Goal: Task Accomplishment & Management: Manage account settings

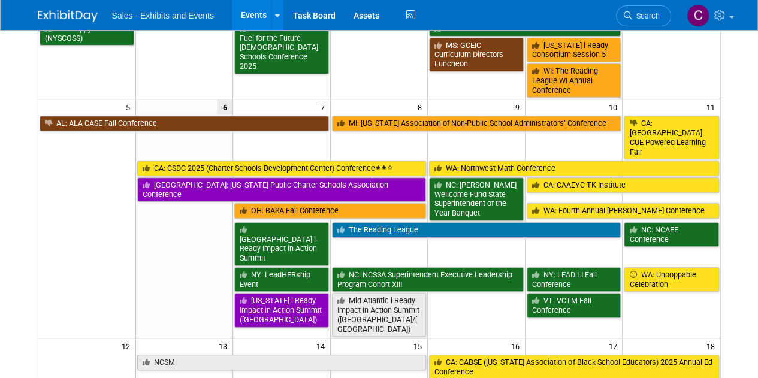
scroll to position [201, 0]
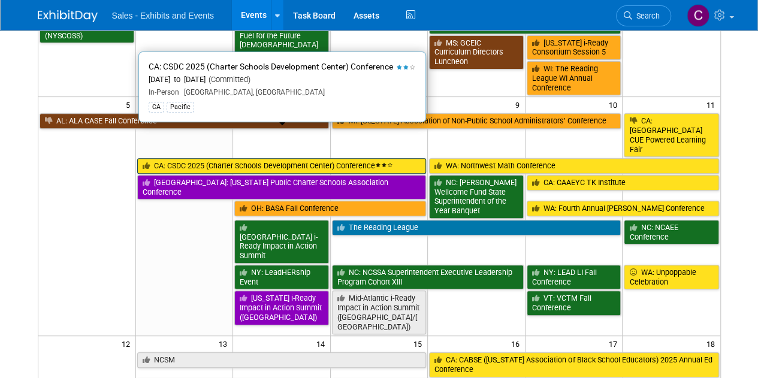
click at [227, 158] on link "CA: CSDC 2025 (Charter Schools Development Center) Conference" at bounding box center [281, 166] width 289 height 16
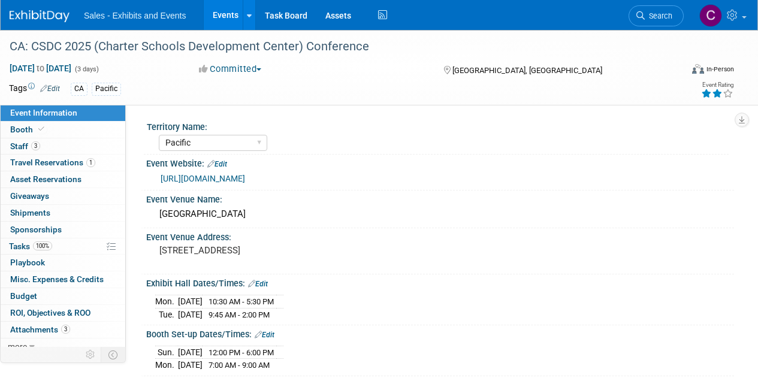
select select "Pacific"
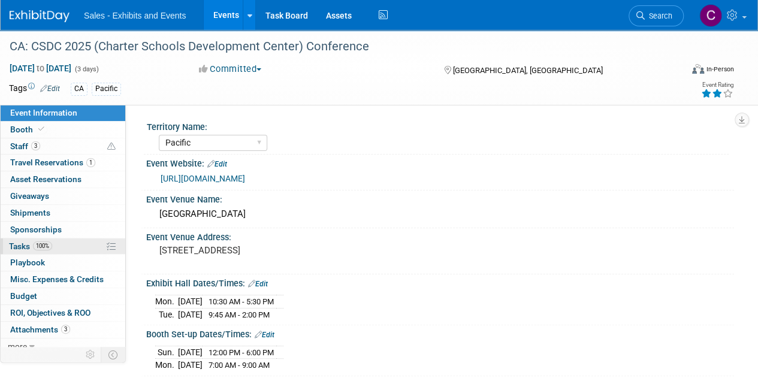
click at [19, 251] on link "100% Tasks 100%" at bounding box center [63, 246] width 125 height 16
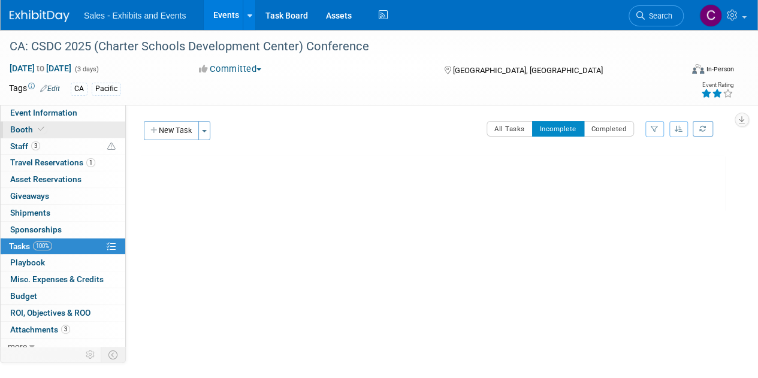
click at [11, 128] on span "Booth" at bounding box center [28, 130] width 37 height 10
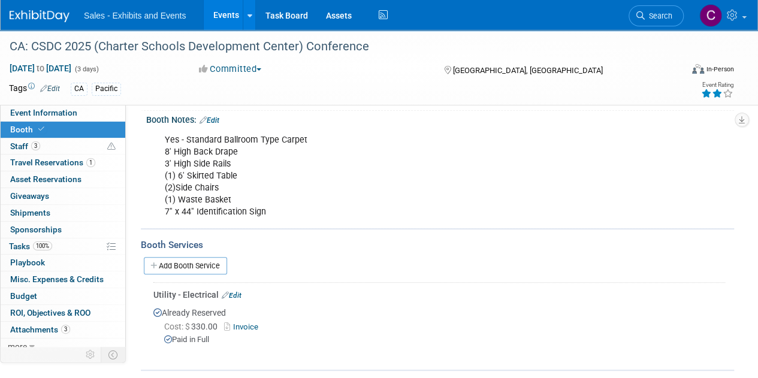
scroll to position [172, 0]
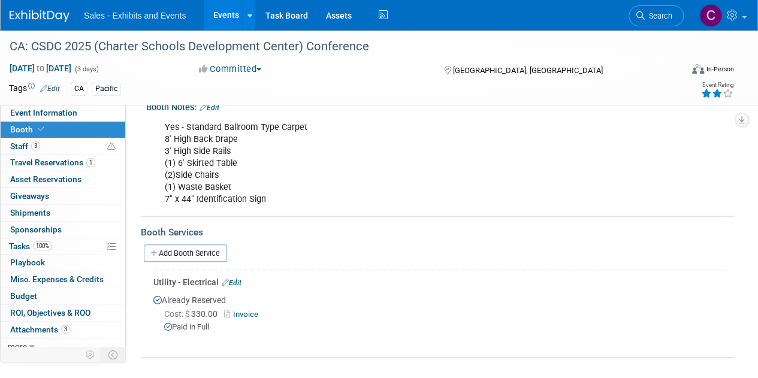
click at [219, 21] on link "Events" at bounding box center [226, 15] width 44 height 30
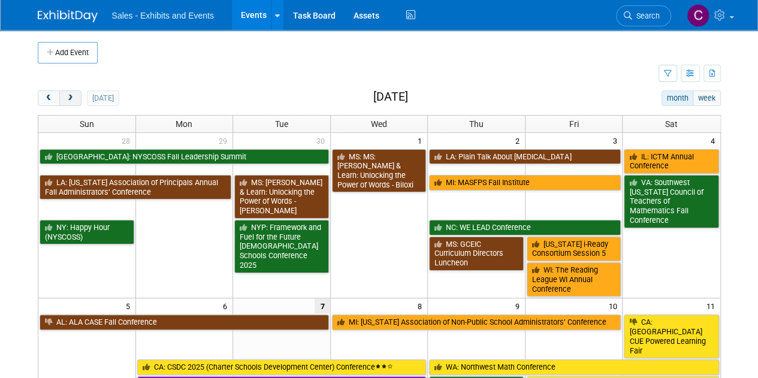
click at [71, 97] on span "next" at bounding box center [70, 99] width 9 height 8
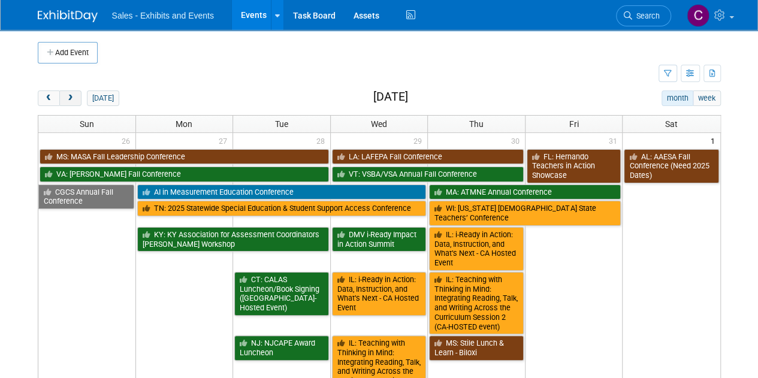
click at [71, 97] on span "next" at bounding box center [70, 99] width 9 height 8
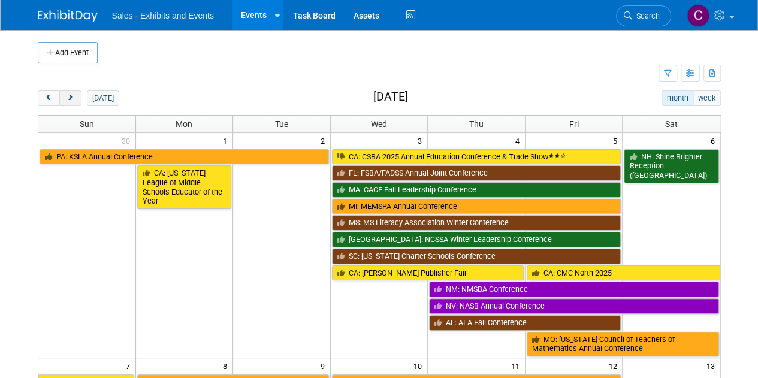
click at [71, 97] on span "next" at bounding box center [70, 99] width 9 height 8
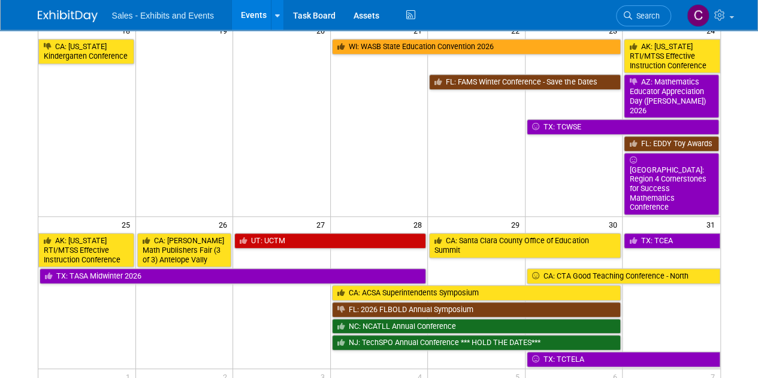
scroll to position [362, 0]
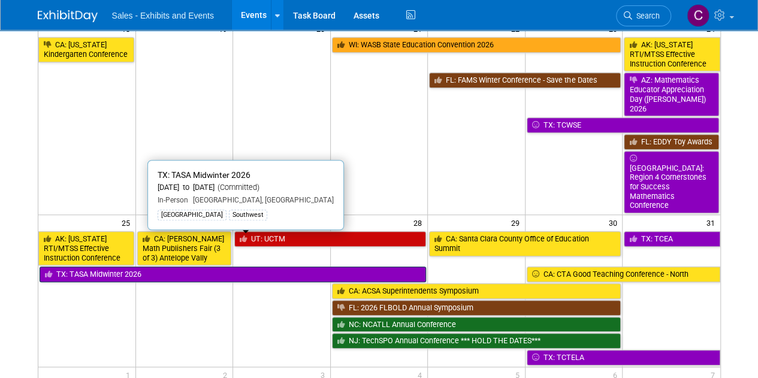
click at [129, 267] on link "TX: TASA Midwinter 2026" at bounding box center [233, 275] width 387 height 16
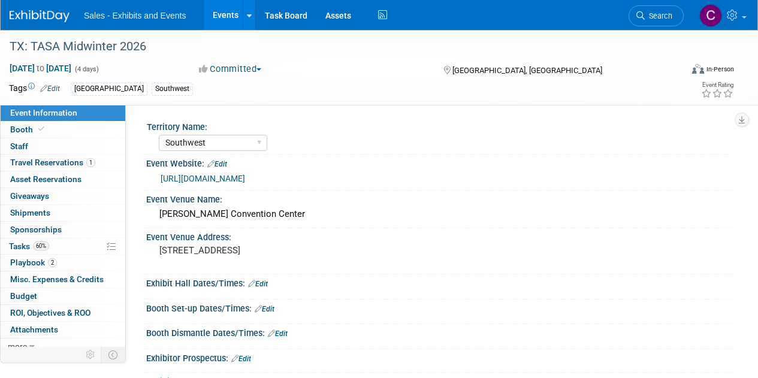
select select "Southwest"
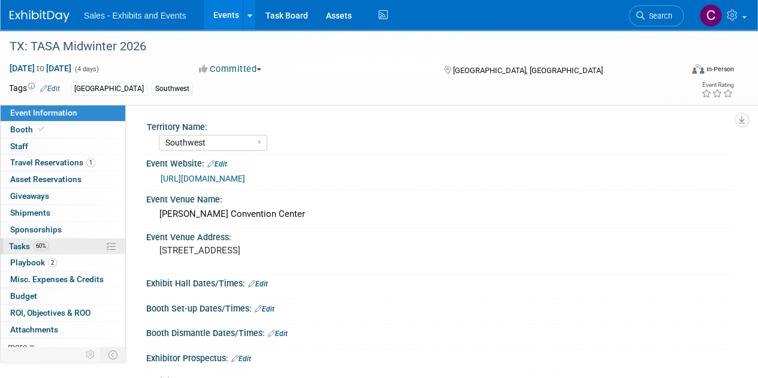
click at [10, 241] on span "Tasks 60%" at bounding box center [29, 246] width 40 height 10
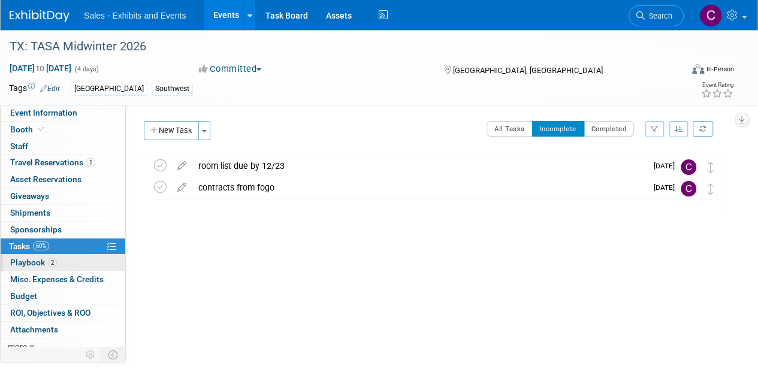
click at [16, 262] on span "Playbook 2" at bounding box center [33, 263] width 47 height 10
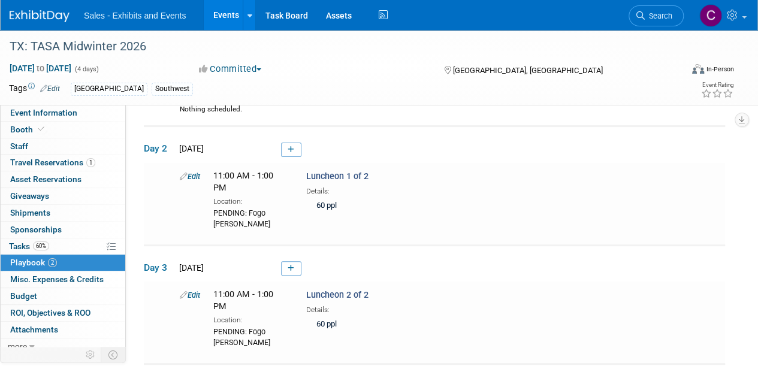
scroll to position [101, 0]
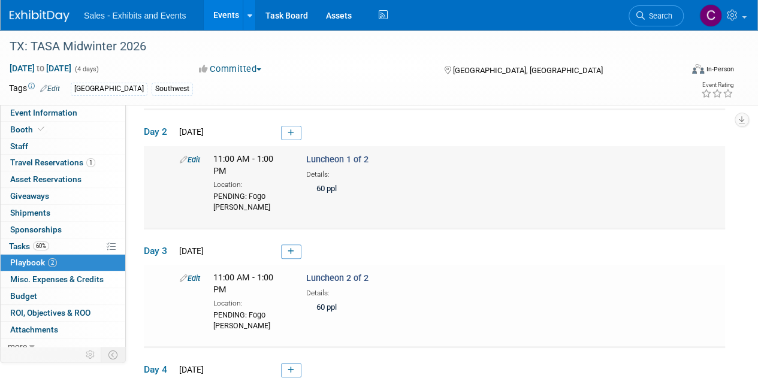
click at [188, 162] on link "Edit" at bounding box center [190, 159] width 20 height 9
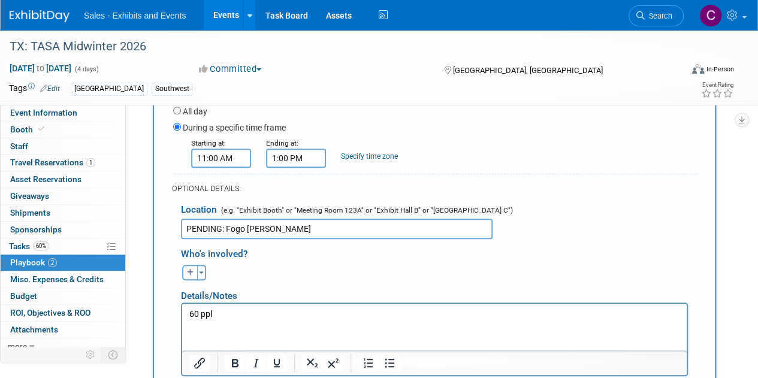
scroll to position [290, 0]
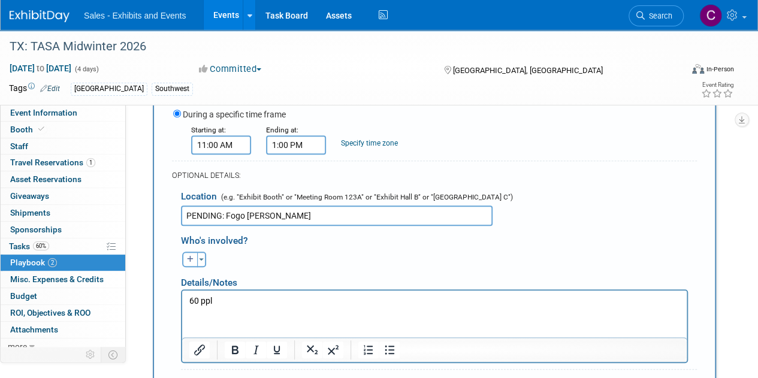
click at [228, 216] on input "PENDING: Fogo de Chao" at bounding box center [337, 216] width 312 height 20
drag, startPoint x: 228, startPoint y: 216, endPoint x: 282, endPoint y: 216, distance: 53.3
click at [282, 216] on input "PENDING: Fogo de Chao" at bounding box center [337, 216] width 312 height 20
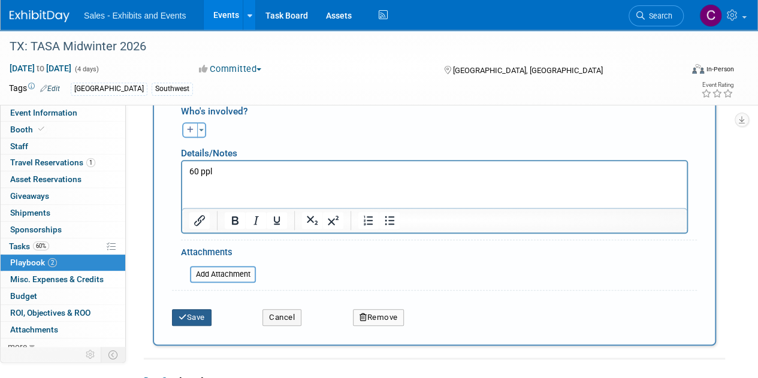
type input "PENDING: tba"
click at [193, 317] on button "Save" at bounding box center [192, 317] width 40 height 17
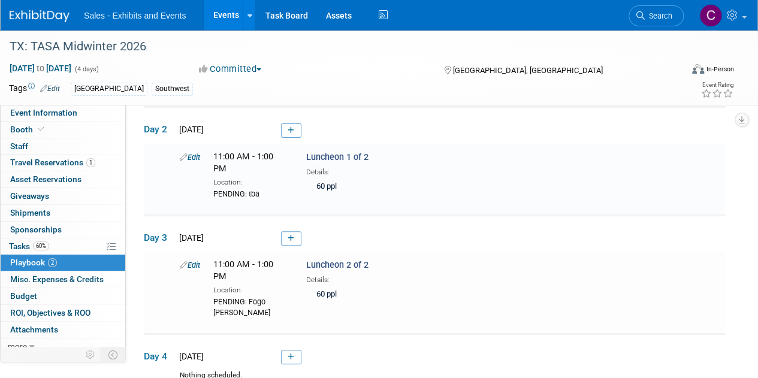
scroll to position [95, 0]
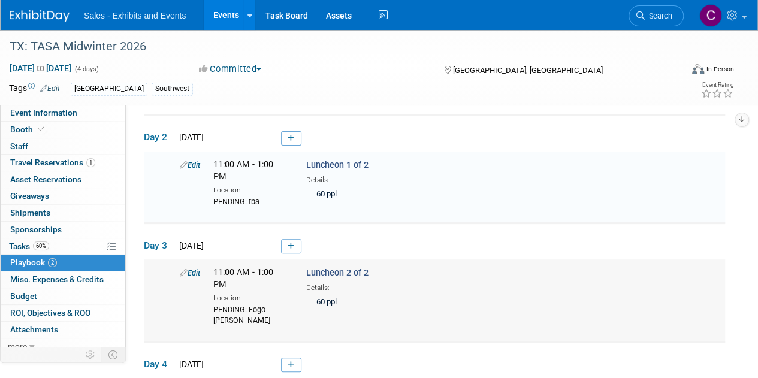
click at [197, 268] on link "Edit" at bounding box center [190, 272] width 20 height 9
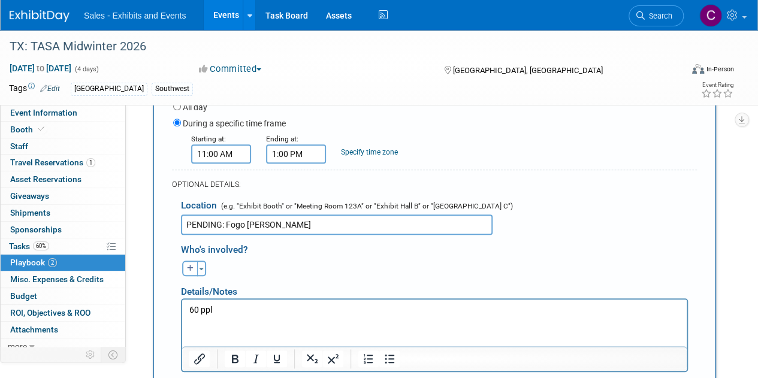
scroll to position [403, 0]
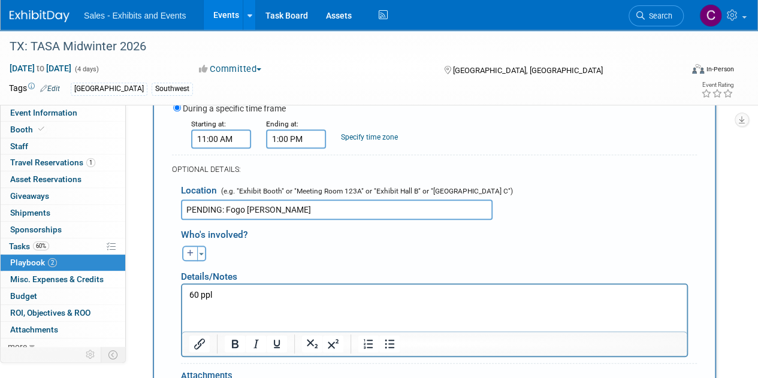
click at [201, 208] on input "PENDING: Fogo de Chao" at bounding box center [337, 210] width 312 height 20
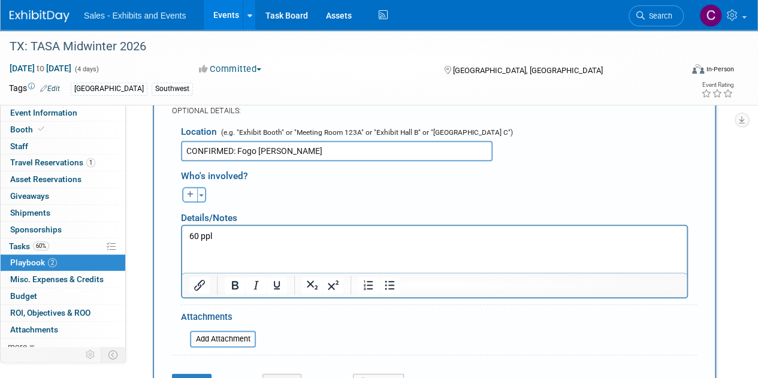
scroll to position [441, 0]
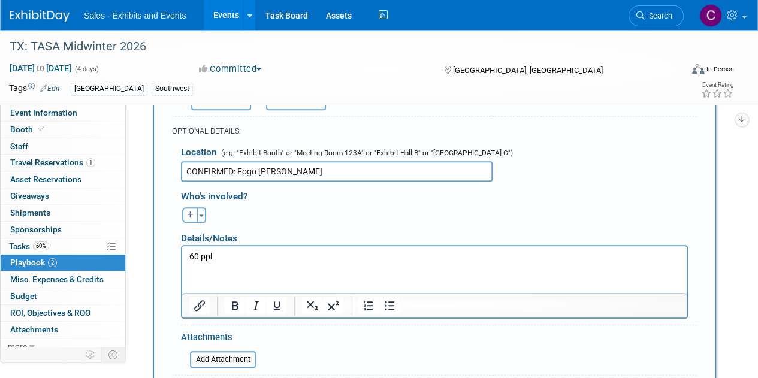
click at [322, 168] on input "CONFIRMED: Fogo de Chao" at bounding box center [337, 171] width 312 height 20
paste input "Churrasco Room"
paste input "849 E. Commerce St., Suite 393 San Antonio, TX 78205"
click at [399, 170] on input "CONFIRMED: Fogo de Chao - Churrasco Room - 849 E. Commerce St., Suite 393 San A…" at bounding box center [337, 171] width 312 height 20
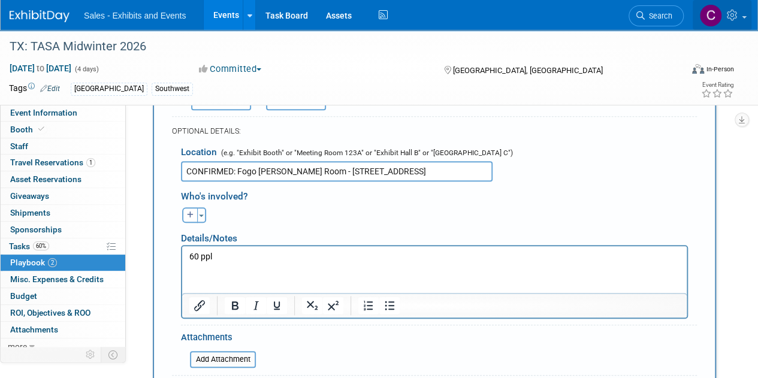
type input "CONFIRMED: Fogo de Chao - Churrasco Room - 849 E. Commerce St., Suite 393, San …"
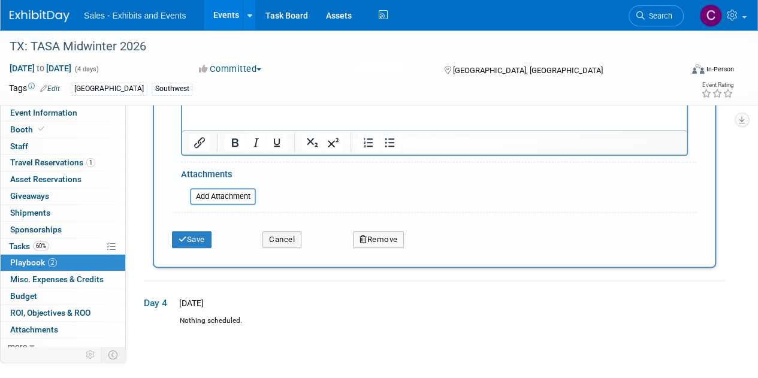
scroll to position [628, 0]
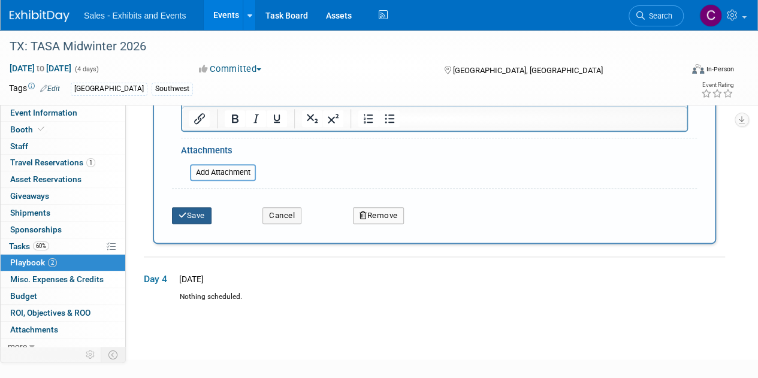
click at [197, 221] on button "Save" at bounding box center [192, 215] width 40 height 17
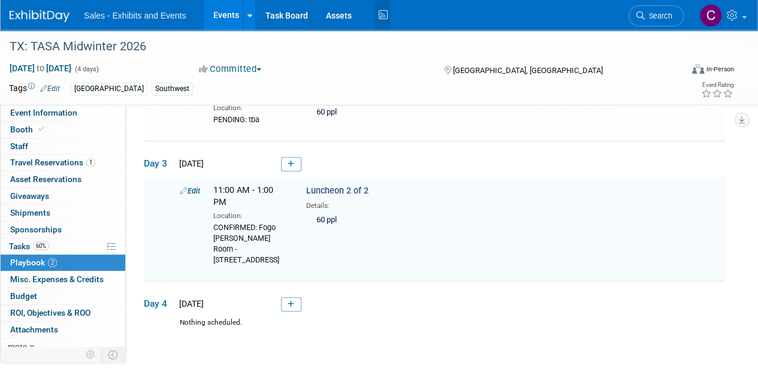
scroll to position [203, 0]
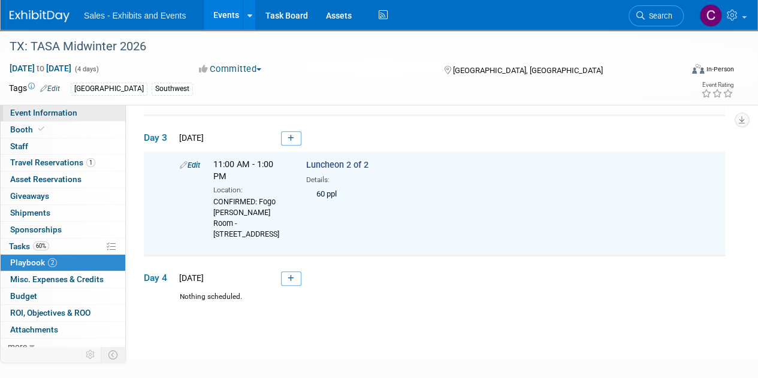
click at [37, 118] on link "Event Information" at bounding box center [63, 113] width 125 height 16
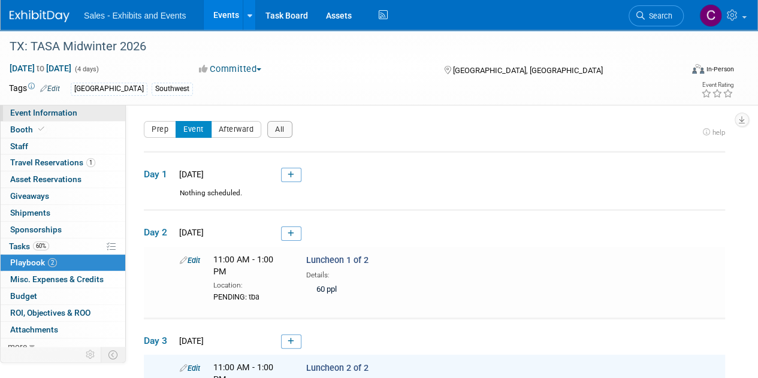
select select "Southwest"
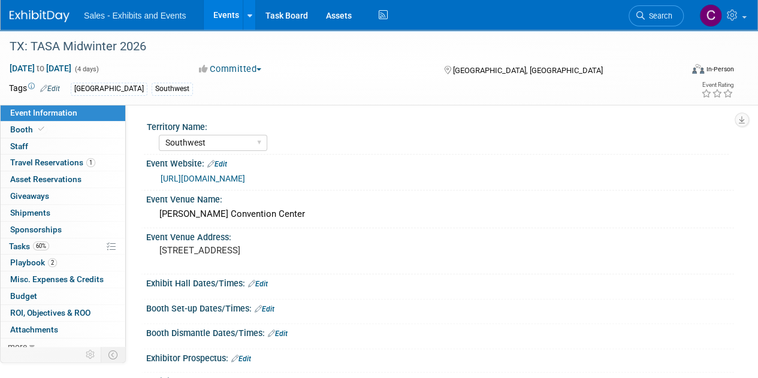
click at [223, 23] on link "Events" at bounding box center [226, 15] width 44 height 30
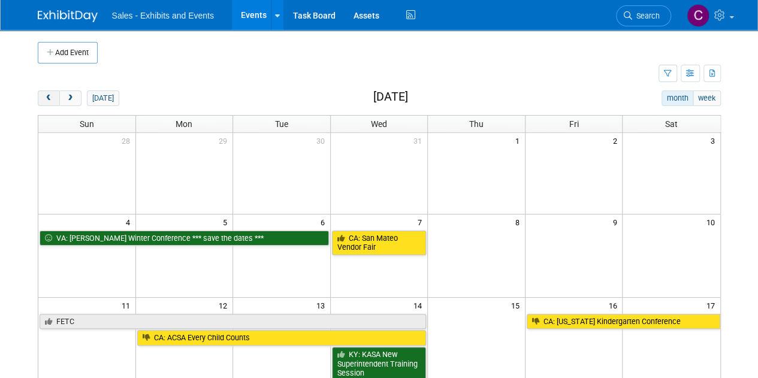
click at [46, 92] on button "prev" at bounding box center [49, 98] width 22 height 16
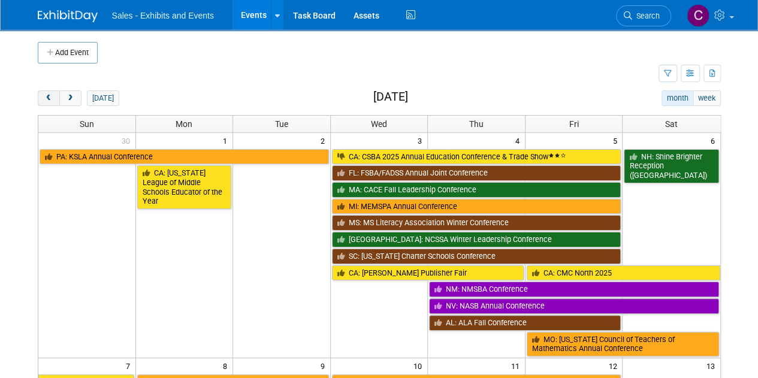
click at [46, 92] on button "prev" at bounding box center [49, 98] width 22 height 16
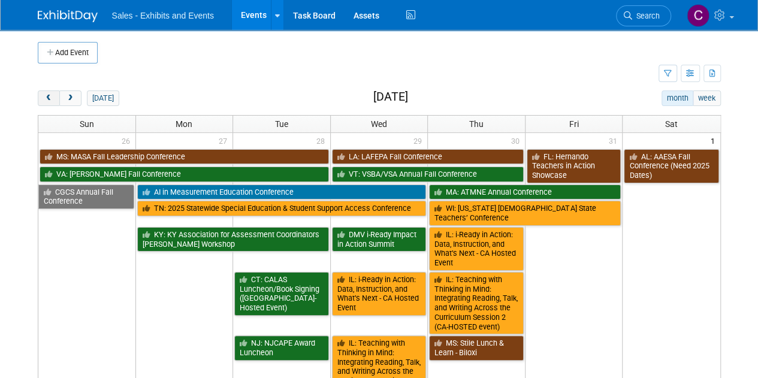
click at [46, 92] on button "prev" at bounding box center [49, 98] width 22 height 16
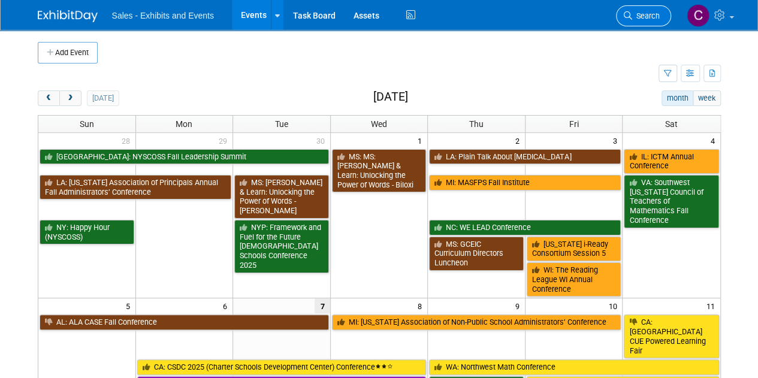
click at [645, 20] on span "Search" at bounding box center [646, 15] width 28 height 9
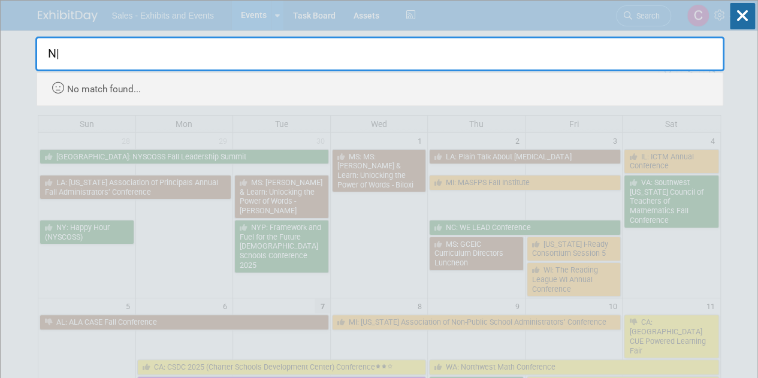
type input "N"
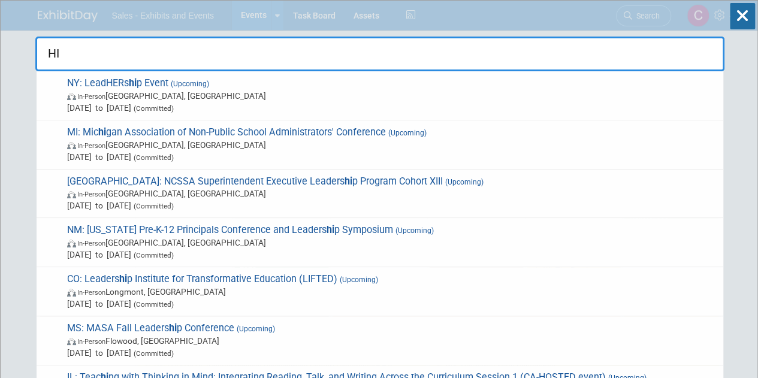
type input "H"
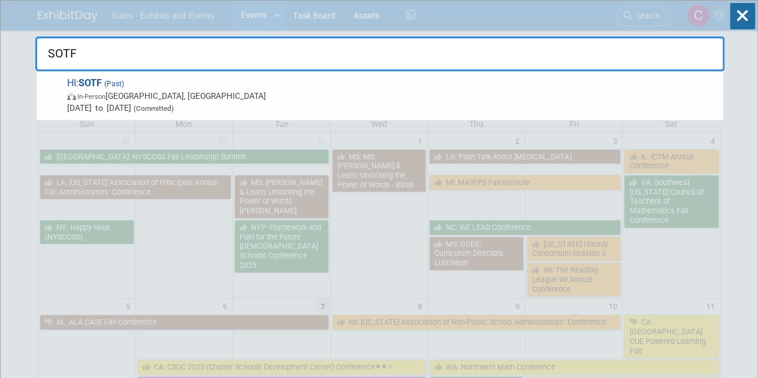
type input "SOTF"
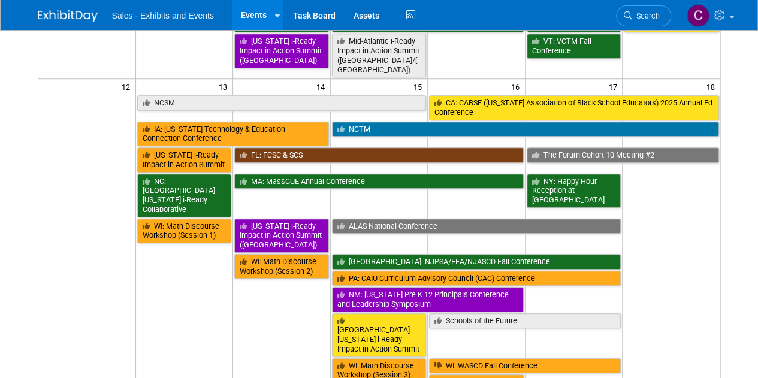
scroll to position [469, 0]
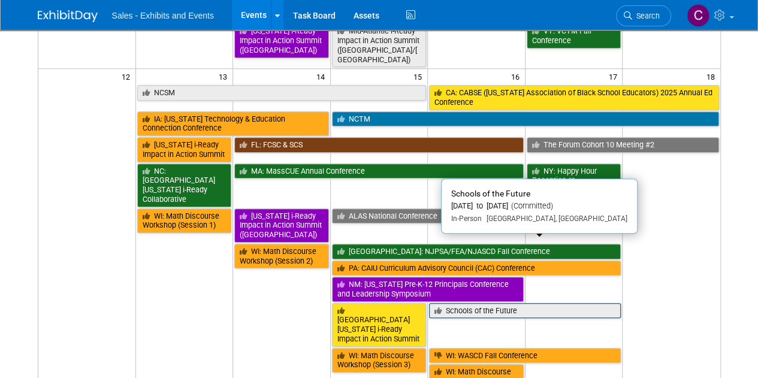
click at [487, 303] on link "Schools of the Future" at bounding box center [525, 311] width 192 height 16
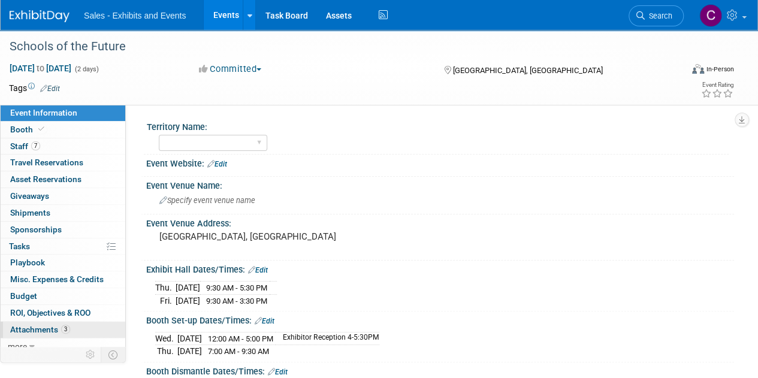
click at [20, 328] on span "Attachments 3" at bounding box center [40, 330] width 60 height 10
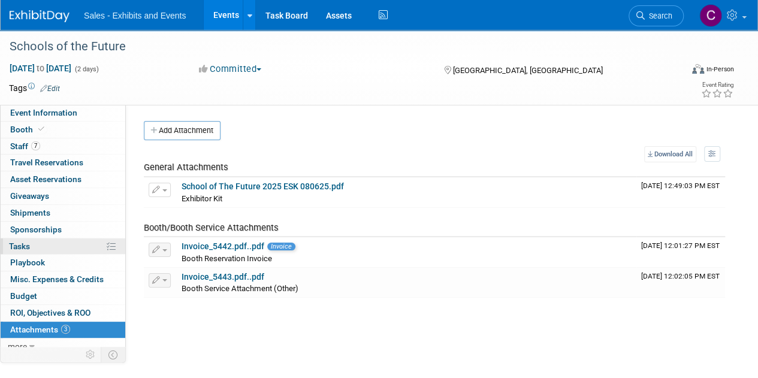
click at [23, 250] on link "0% Tasks 0%" at bounding box center [63, 246] width 125 height 16
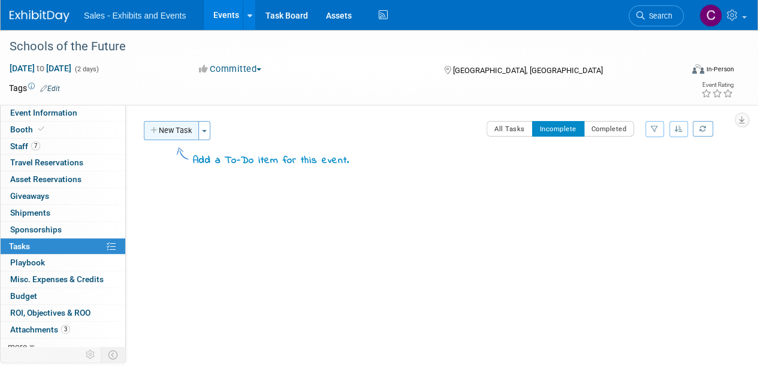
click at [152, 131] on icon "button" at bounding box center [154, 131] width 8 height 8
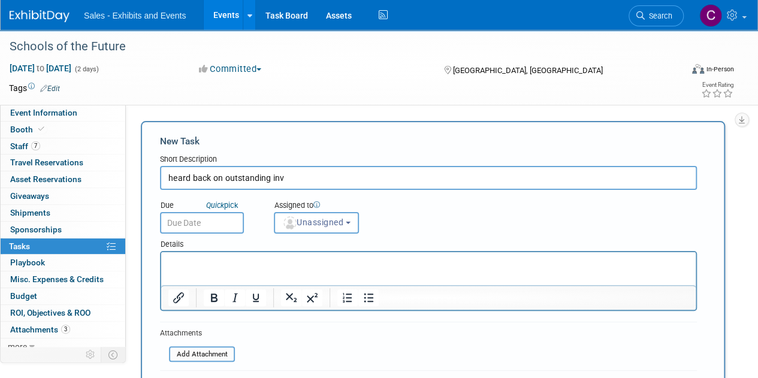
type input "heard back on outstanding inv"
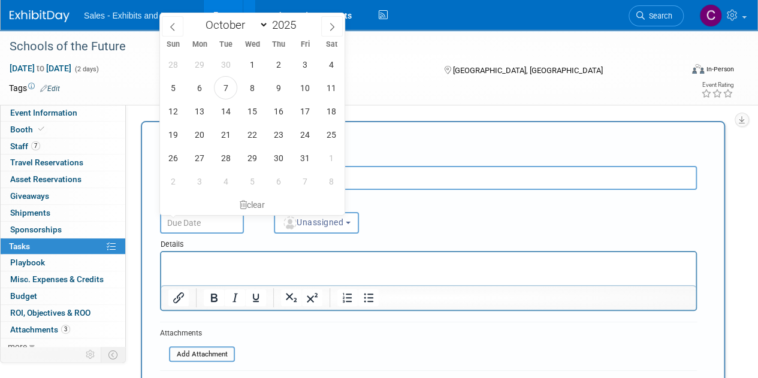
click at [207, 221] on input "text" at bounding box center [202, 223] width 84 height 22
click at [298, 87] on span "10" at bounding box center [304, 87] width 23 height 23
type input "[DATE]"
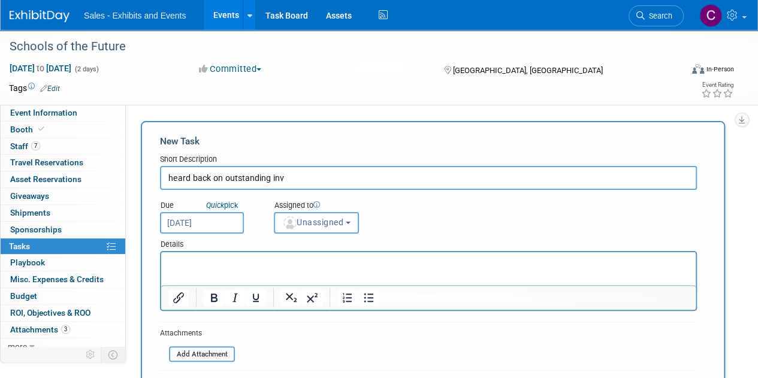
click at [316, 221] on span "Unassigned" at bounding box center [312, 223] width 61 height 10
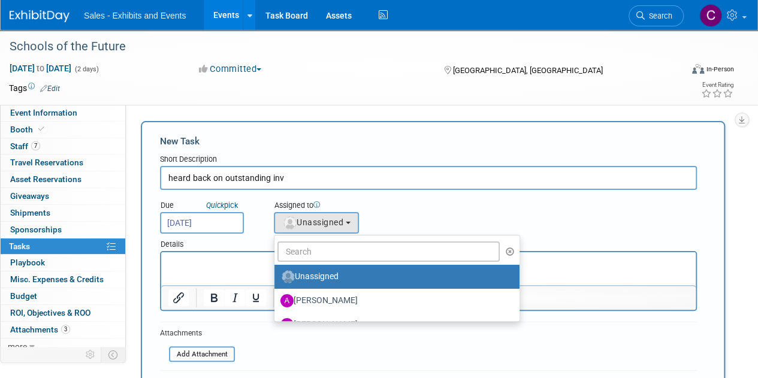
click at [324, 240] on ul "Unassigned Albert Martinez Ale Gonzalez Alexandra Horne Alianna Ortu Alice Shir…" at bounding box center [397, 278] width 246 height 87
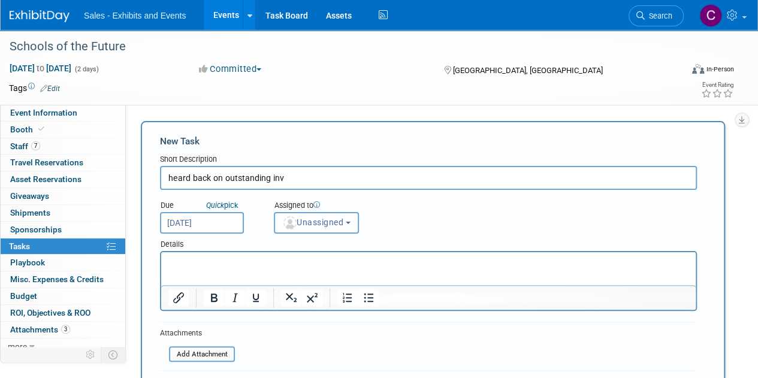
click at [322, 227] on span "Unassigned" at bounding box center [312, 223] width 61 height 10
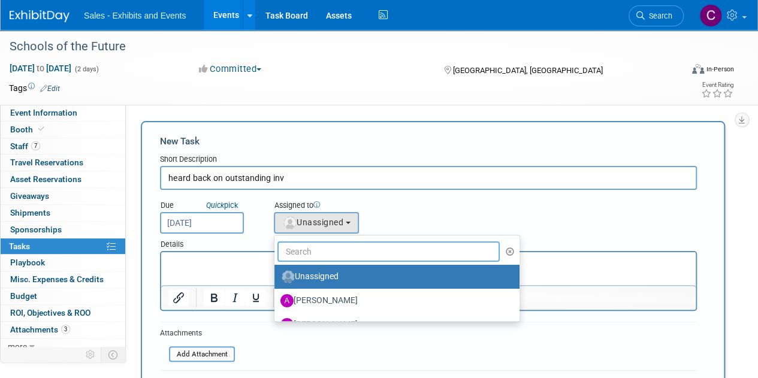
click at [336, 256] on input "text" at bounding box center [388, 251] width 222 height 20
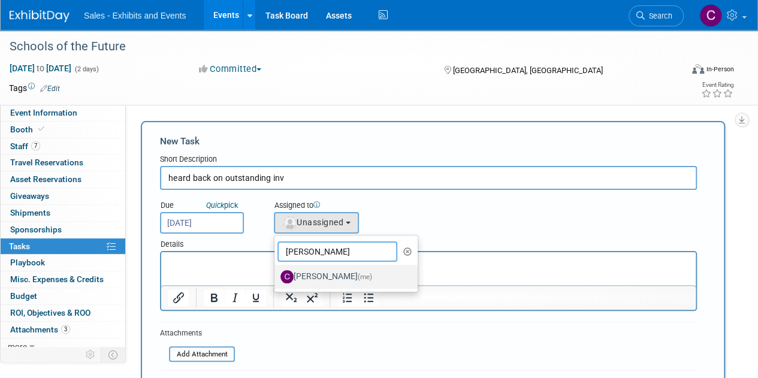
type input "christine"
click at [330, 279] on label "Christine Lurz (me)" at bounding box center [342, 276] width 125 height 19
click at [276, 279] on input "Christine Lurz (me)" at bounding box center [272, 275] width 8 height 8
select select "a9e3834d-668b-4315-a5d4-069993be606a"
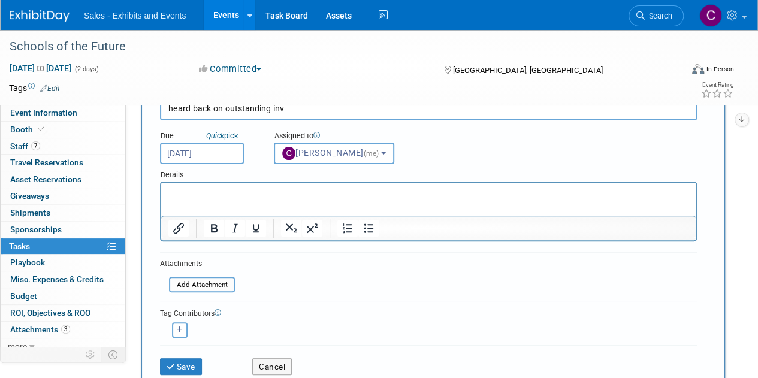
scroll to position [97, 0]
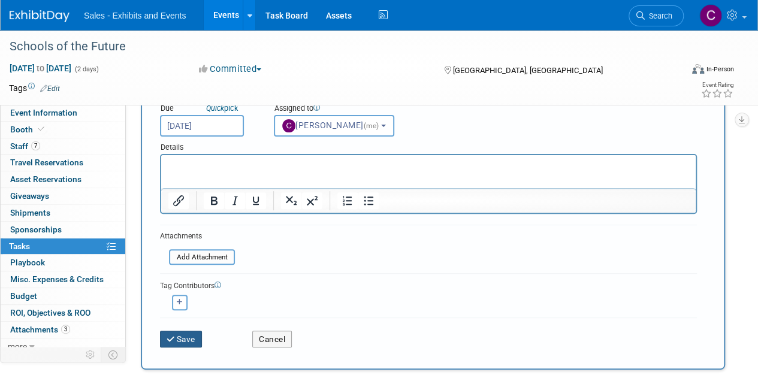
click at [190, 338] on button "Save" at bounding box center [181, 339] width 42 height 17
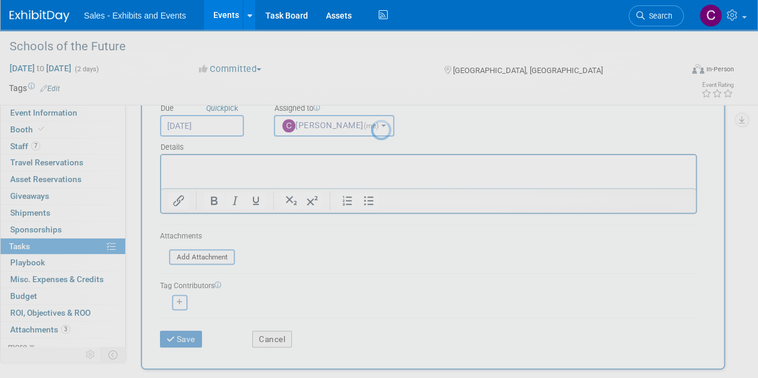
scroll to position [0, 0]
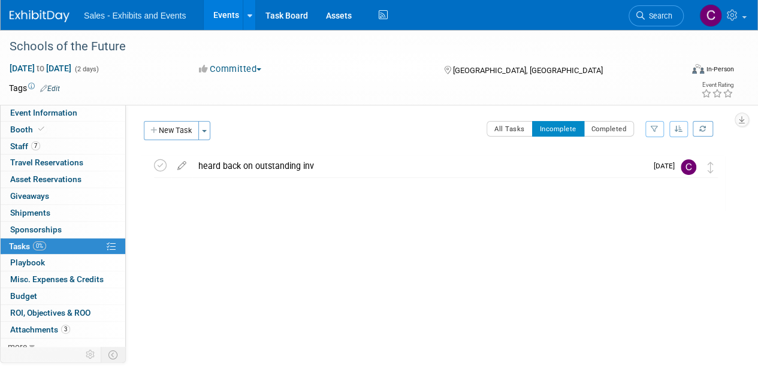
click at [224, 13] on link "Events" at bounding box center [226, 15] width 44 height 30
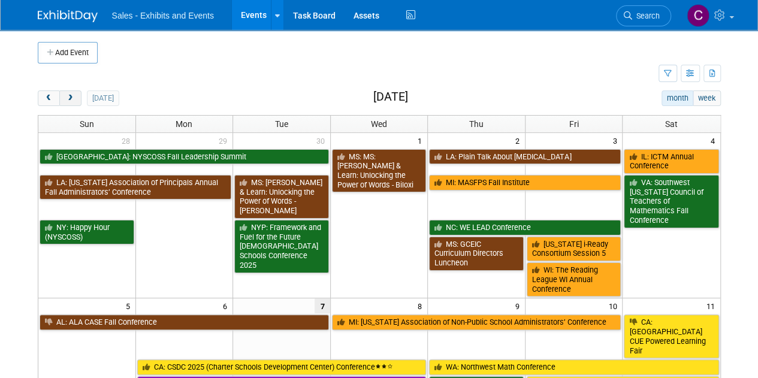
click at [75, 101] on button "next" at bounding box center [70, 98] width 22 height 16
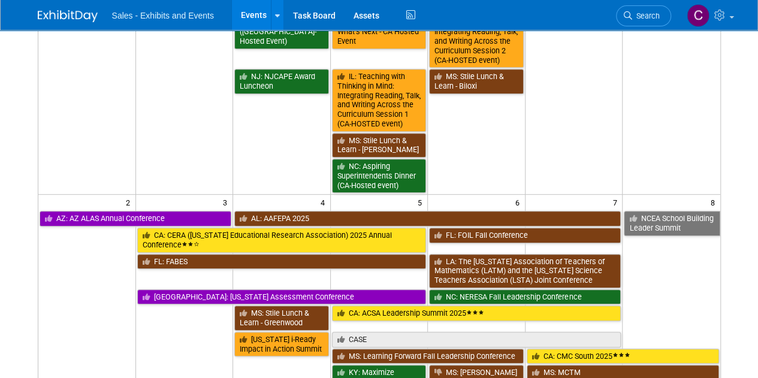
scroll to position [277, 0]
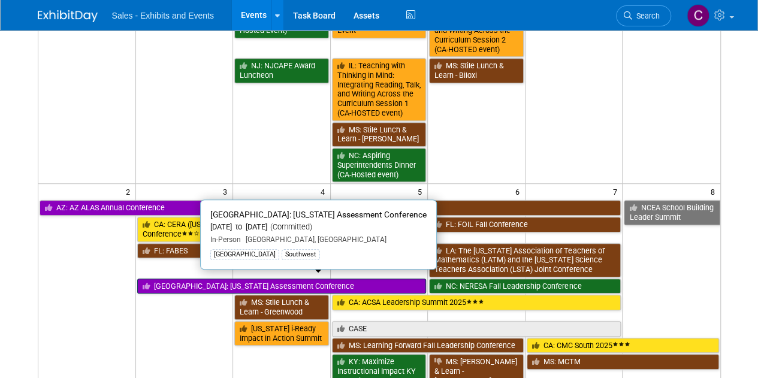
click at [204, 280] on link "[GEOGRAPHIC_DATA]: [US_STATE] Assessment Conference" at bounding box center [281, 287] width 289 height 16
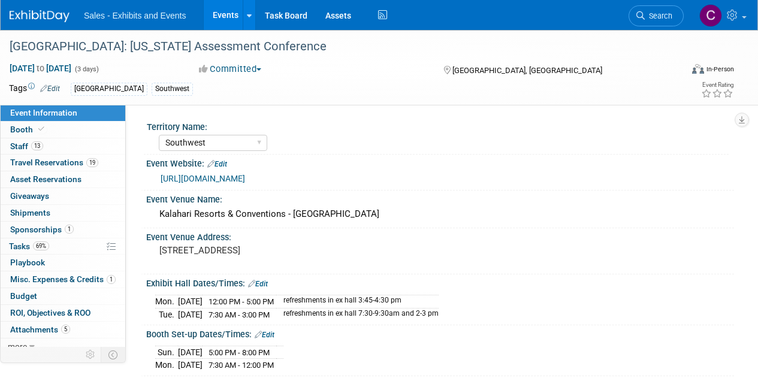
select select "Southwest"
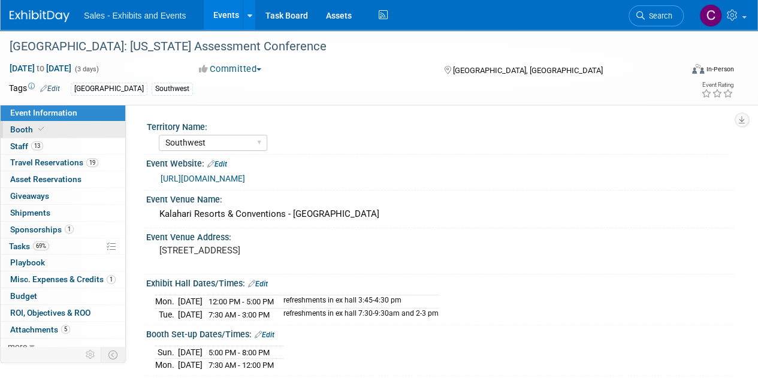
click at [14, 125] on span "Booth" at bounding box center [28, 130] width 37 height 10
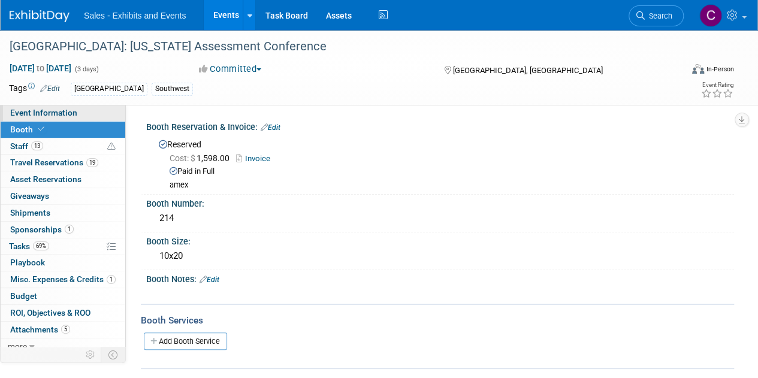
click at [53, 110] on span "Event Information" at bounding box center [43, 113] width 67 height 10
select select "Southwest"
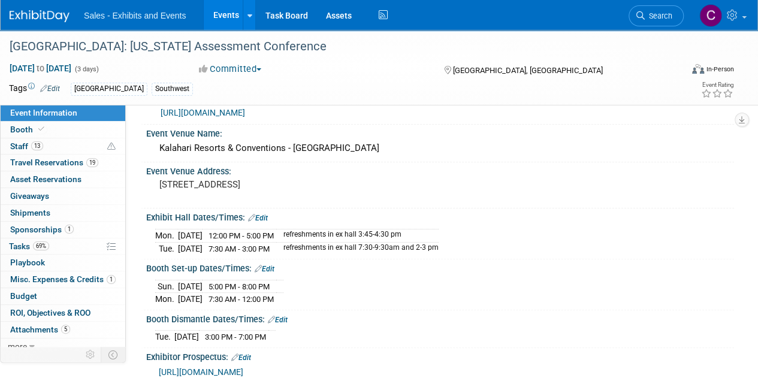
scroll to position [70, 0]
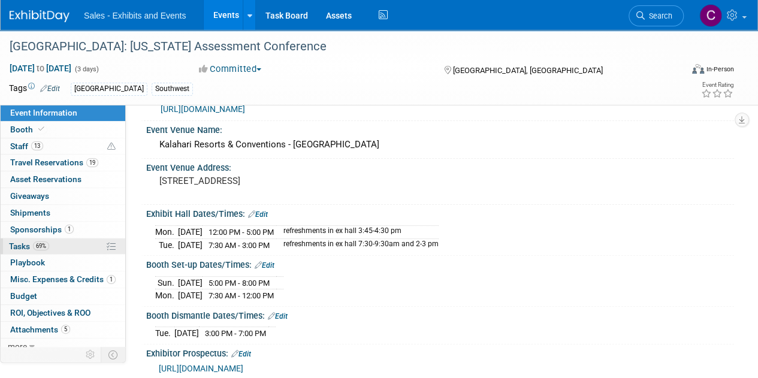
click at [20, 239] on link "69% Tasks 69%" at bounding box center [63, 246] width 125 height 16
